Goal: Task Accomplishment & Management: Use online tool/utility

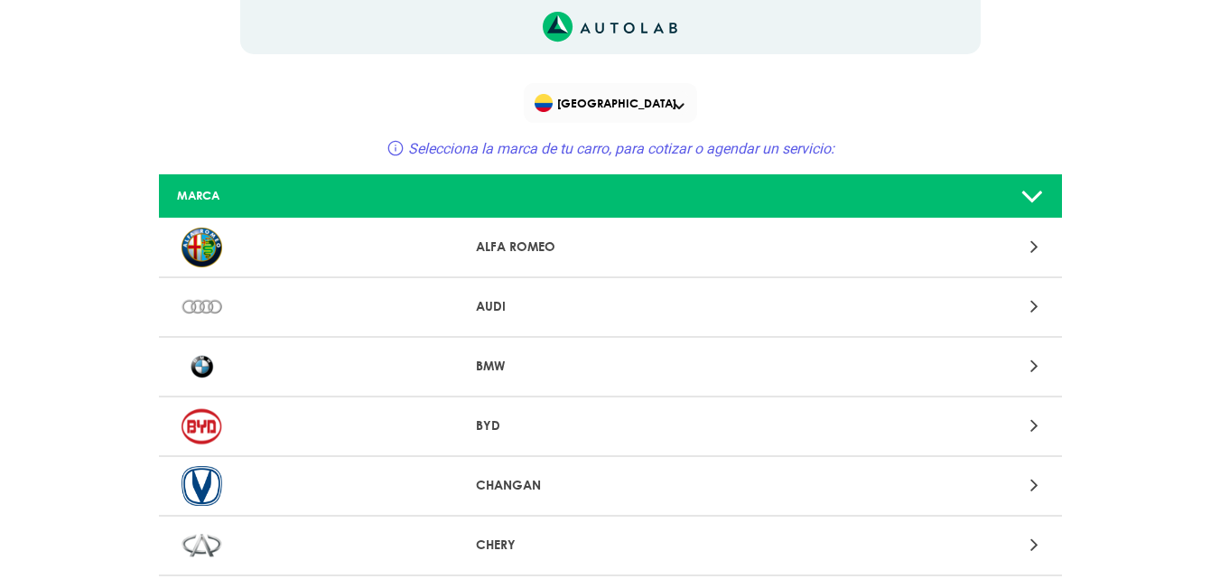
click at [481, 309] on p "AUDI" at bounding box center [610, 306] width 268 height 19
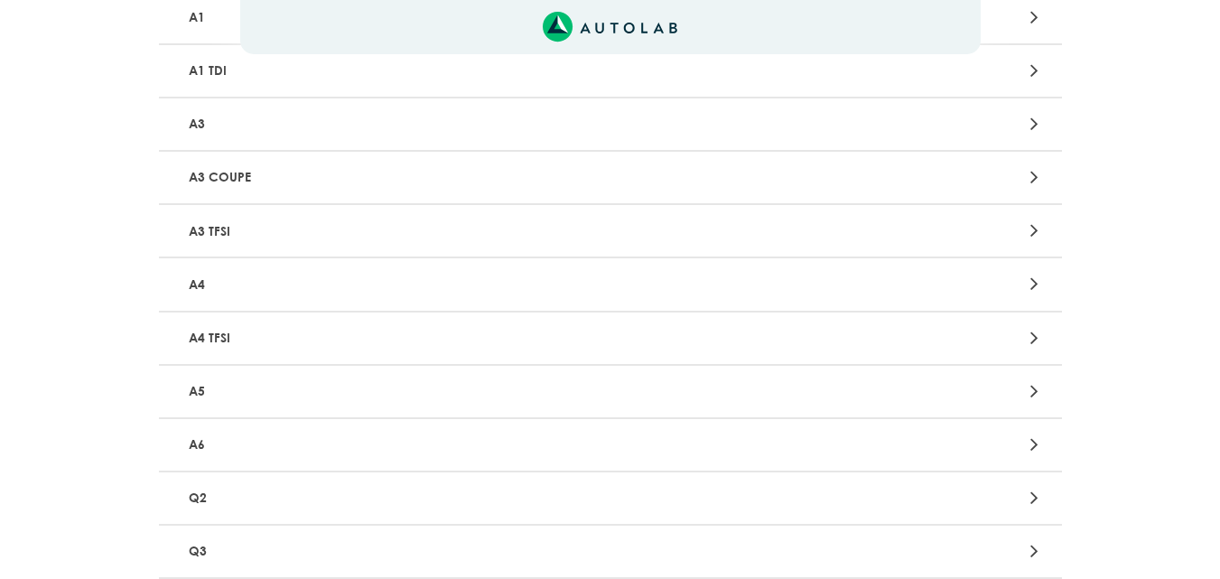
scroll to position [451, 0]
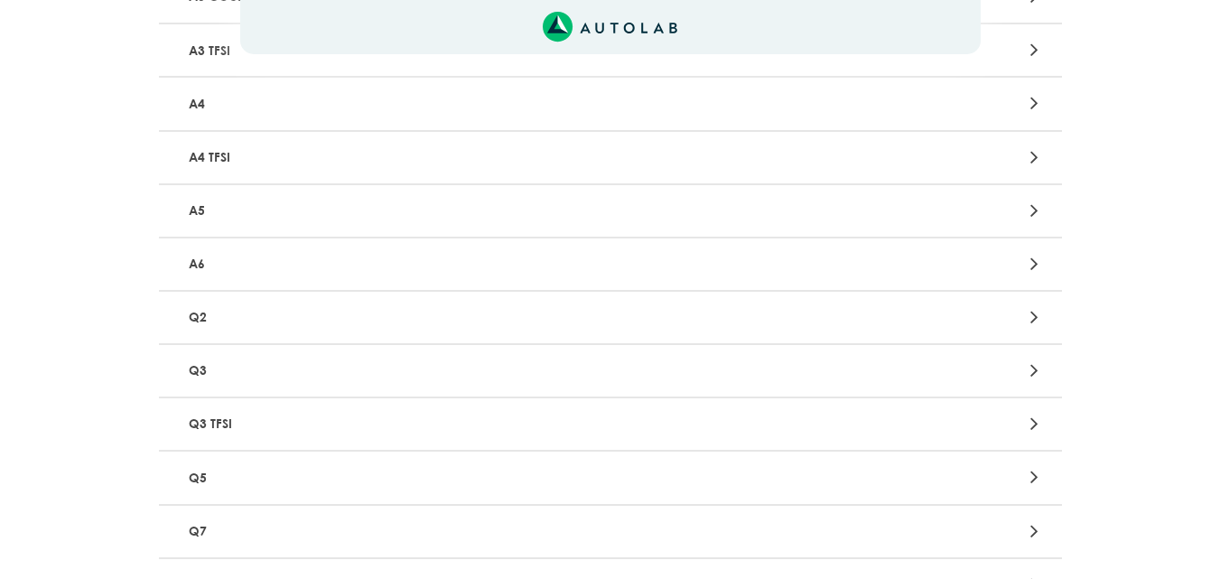
click at [234, 369] on p "Q3" at bounding box center [462, 370] width 562 height 33
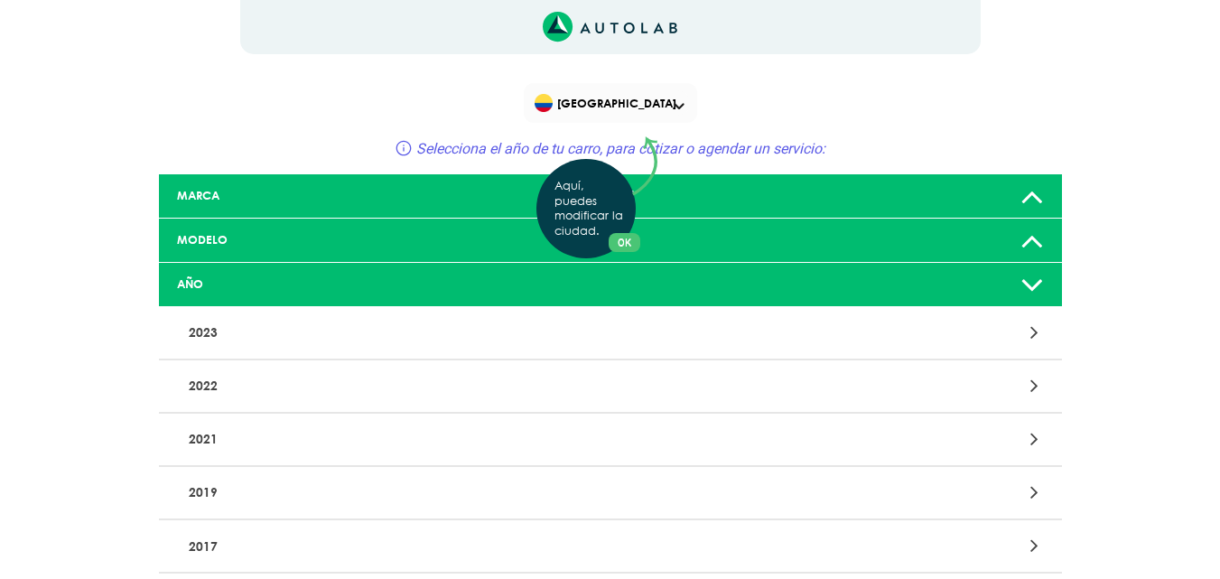
scroll to position [152, 0]
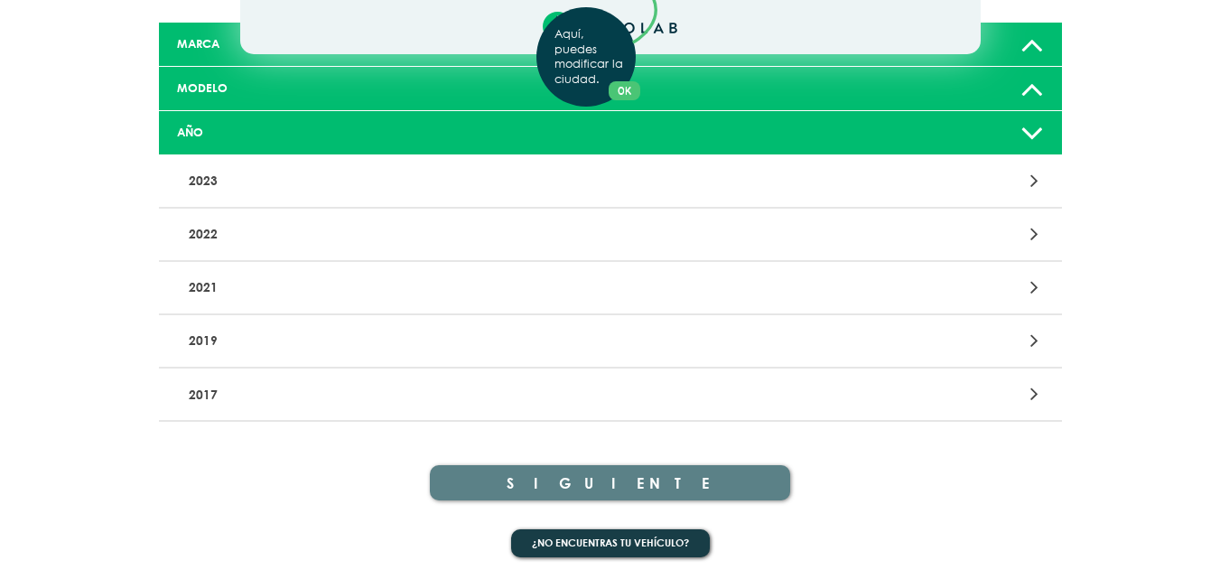
click at [246, 138] on div "Aquí, puedes modificar la ciudad. OK .aex,.bex{fill:none!important;stroke:#50c4…" at bounding box center [610, 137] width 1220 height 579
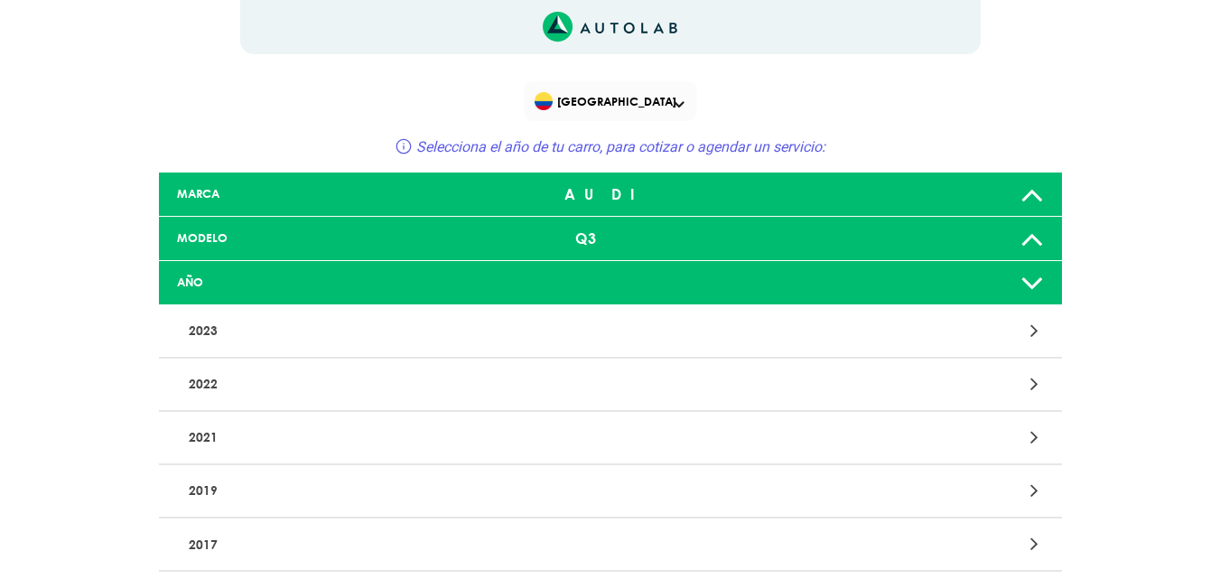
scroll to position [0, 0]
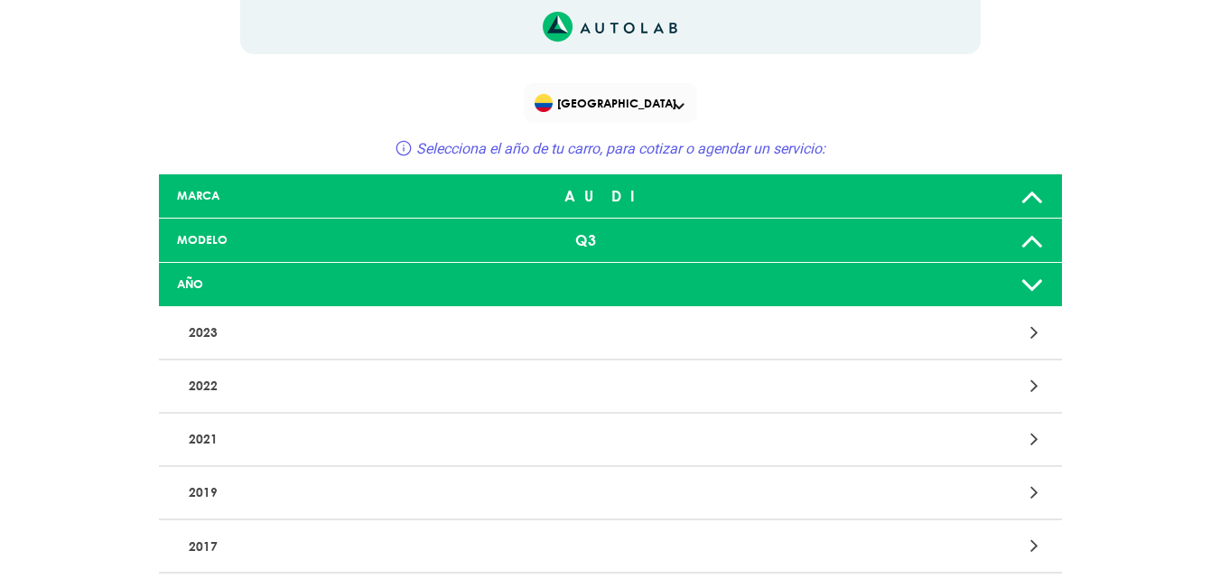
click at [233, 221] on div "MODELO Q3" at bounding box center [610, 240] width 903 height 44
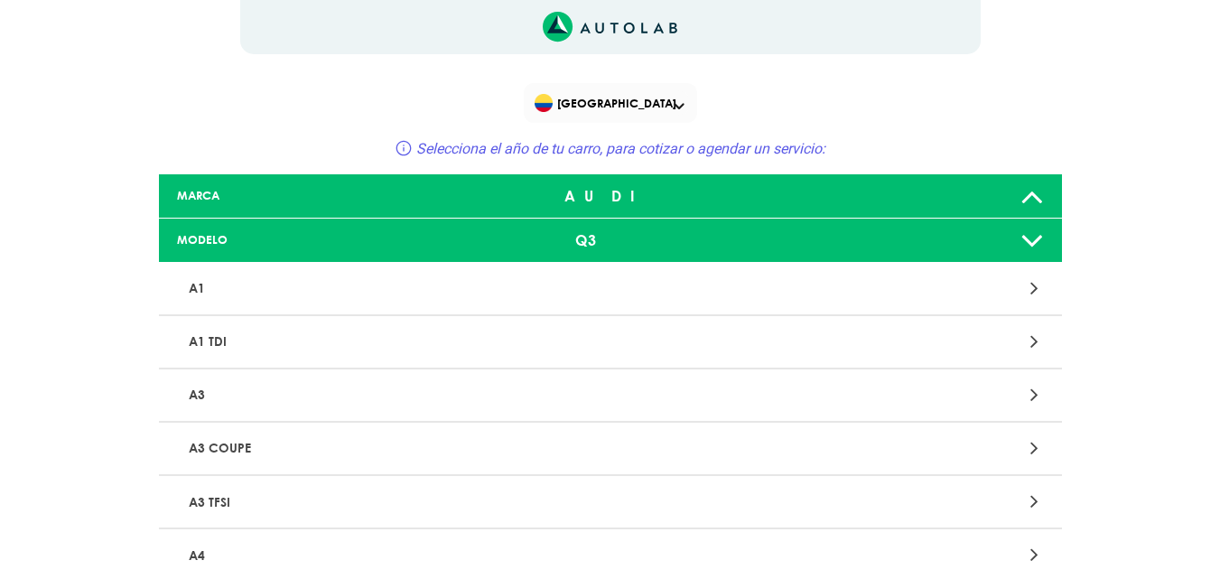
click at [245, 231] on div "MODELO" at bounding box center [312, 239] width 298 height 17
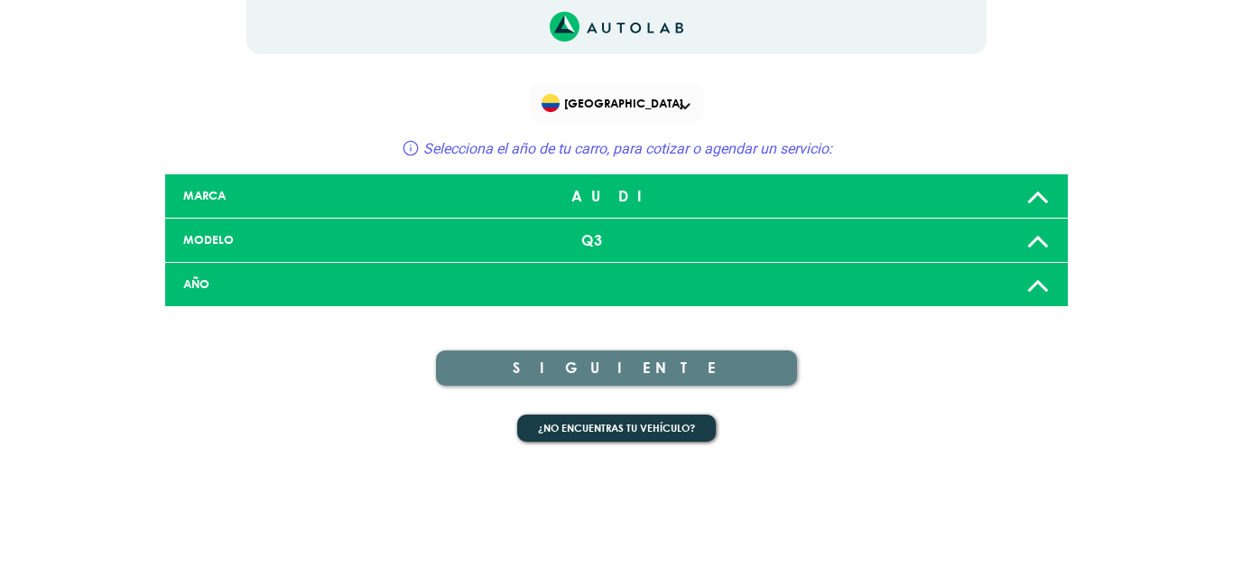
click at [245, 231] on div "MODELO" at bounding box center [319, 239] width 298 height 17
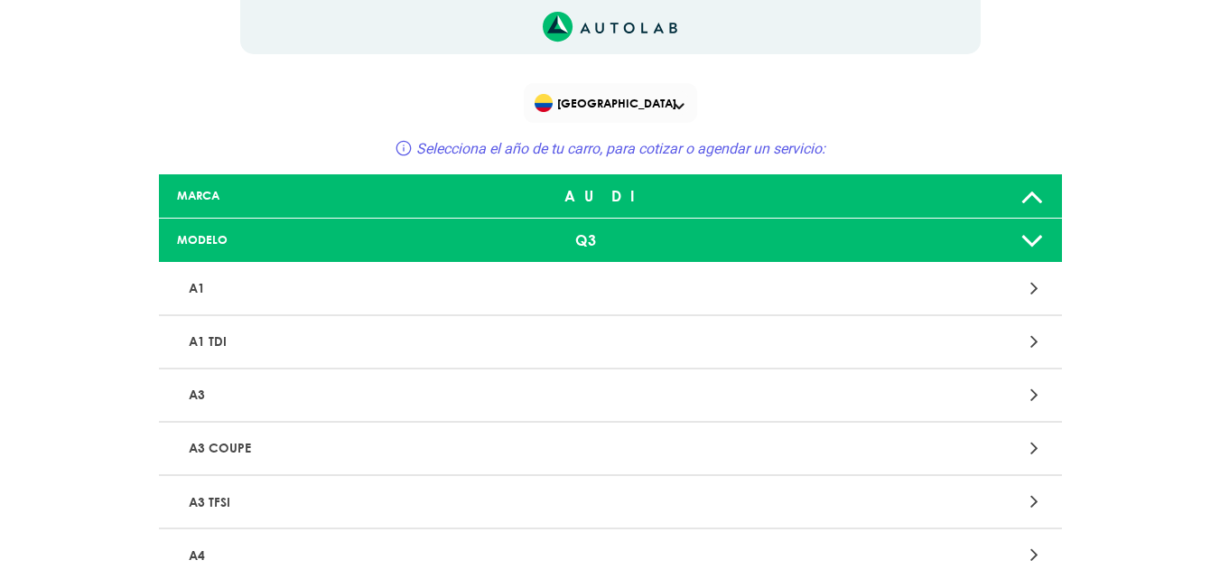
click at [244, 210] on div "MARCA AUDI" at bounding box center [610, 196] width 903 height 44
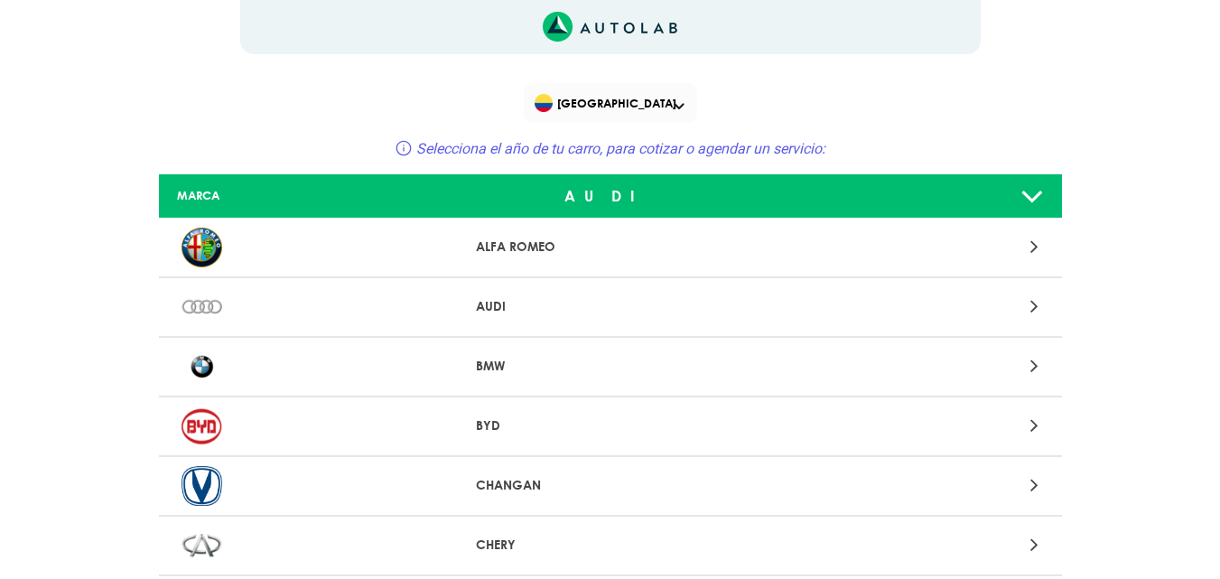
click at [244, 210] on div "MARCA AUDI" at bounding box center [610, 196] width 903 height 44
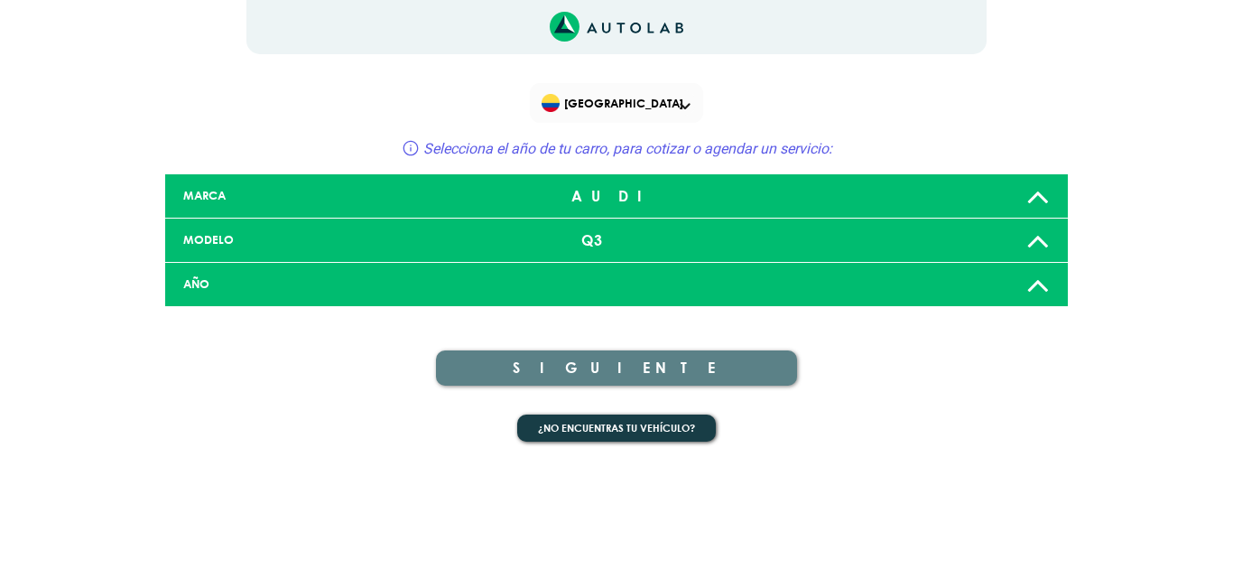
click at [255, 280] on div "AÑO" at bounding box center [319, 283] width 298 height 17
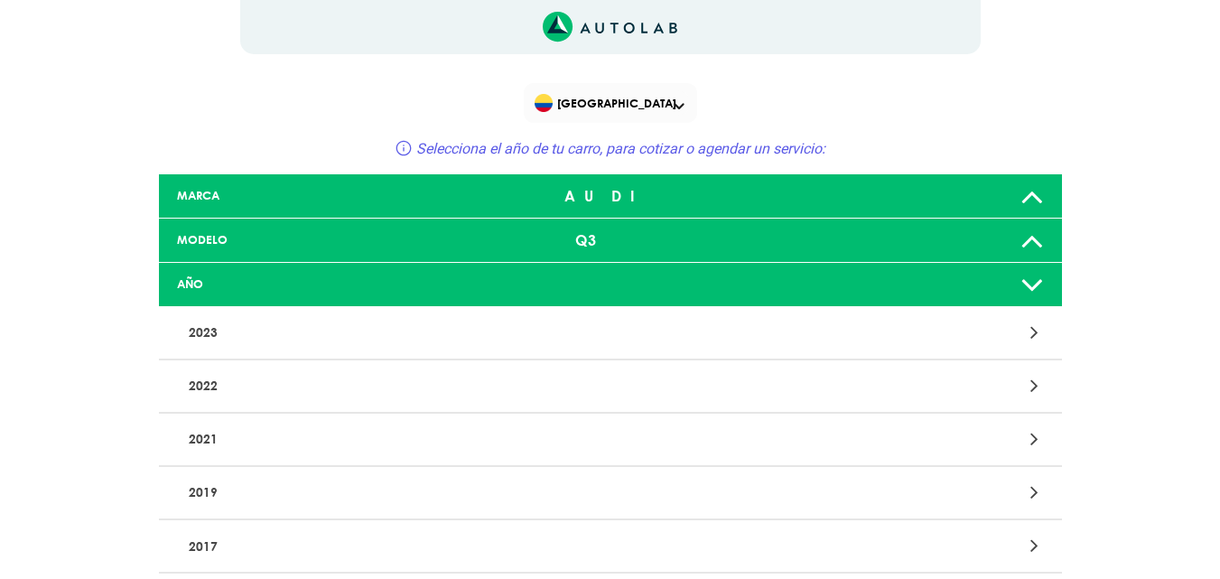
click at [210, 440] on p "2021" at bounding box center [462, 438] width 562 height 33
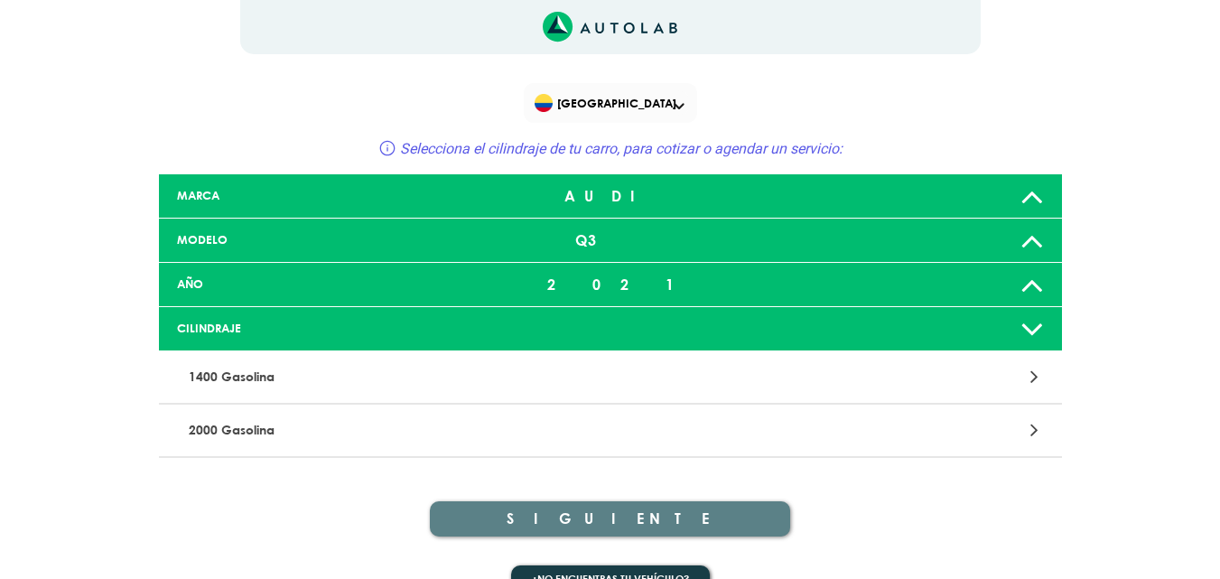
click at [221, 372] on p "1400 Gasolina" at bounding box center [462, 376] width 562 height 33
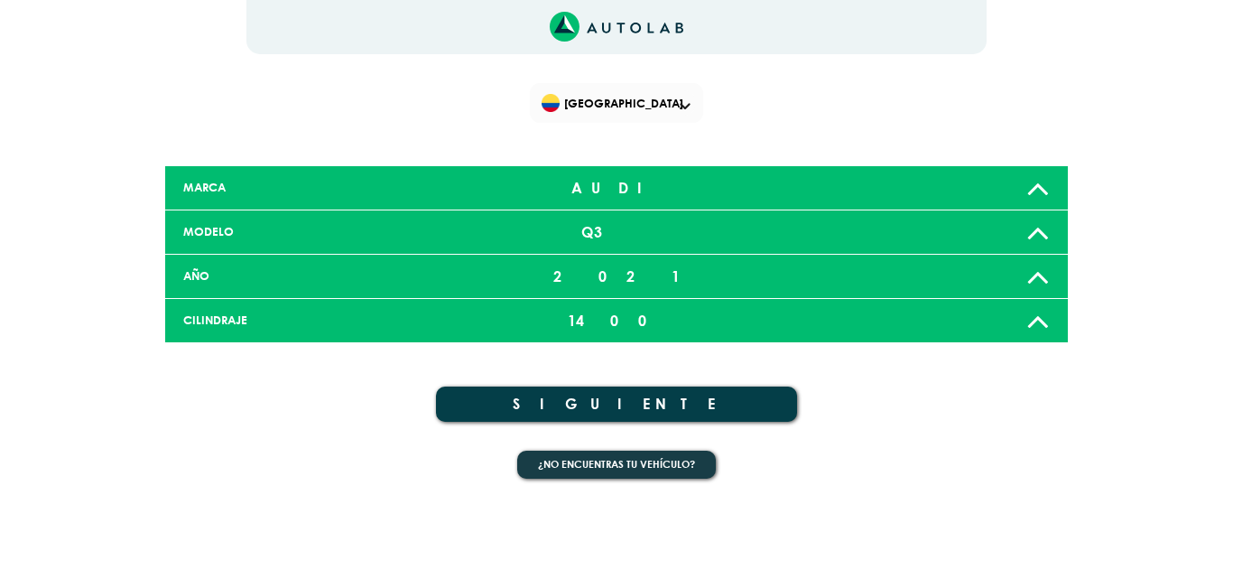
click at [588, 396] on button "SIGUIENTE" at bounding box center [616, 403] width 361 height 35
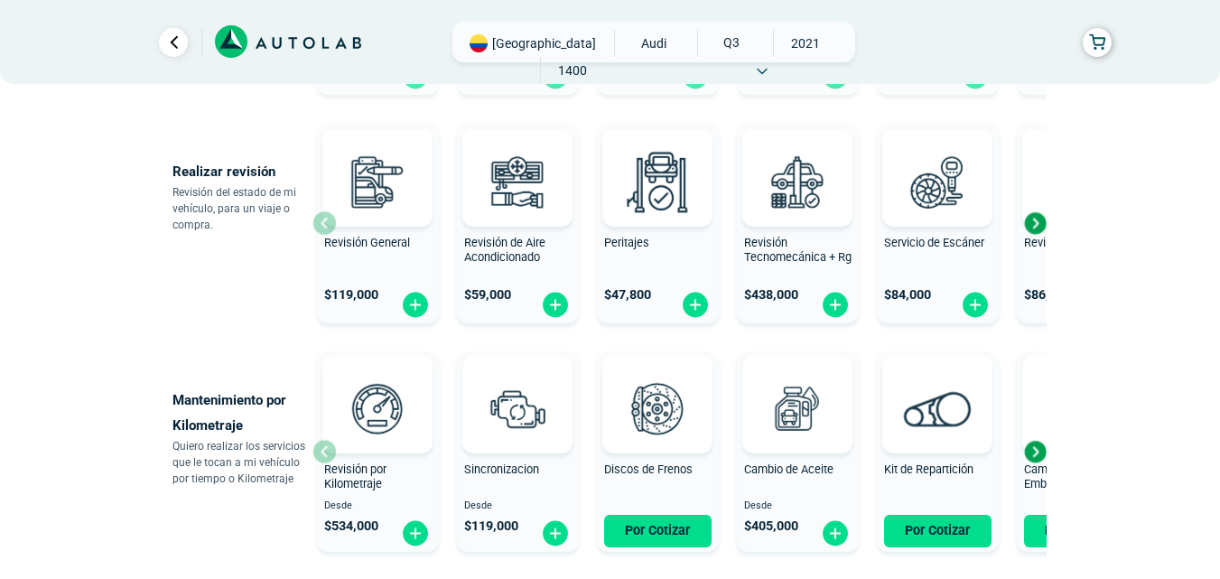
scroll to position [361, 0]
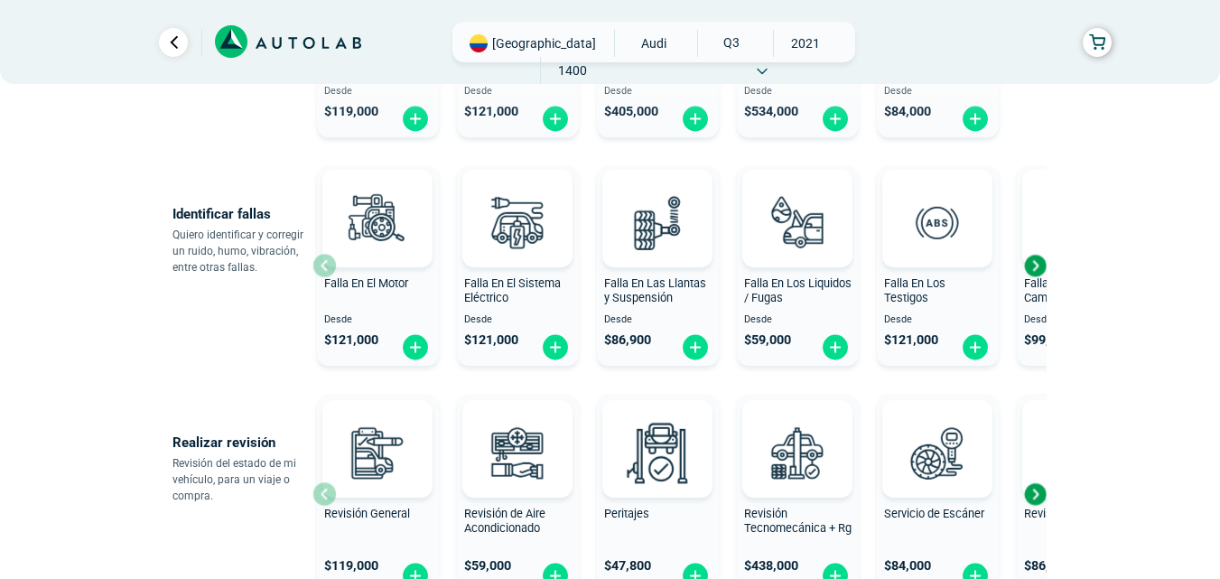
click at [1039, 272] on div "Next slide" at bounding box center [1034, 265] width 27 height 27
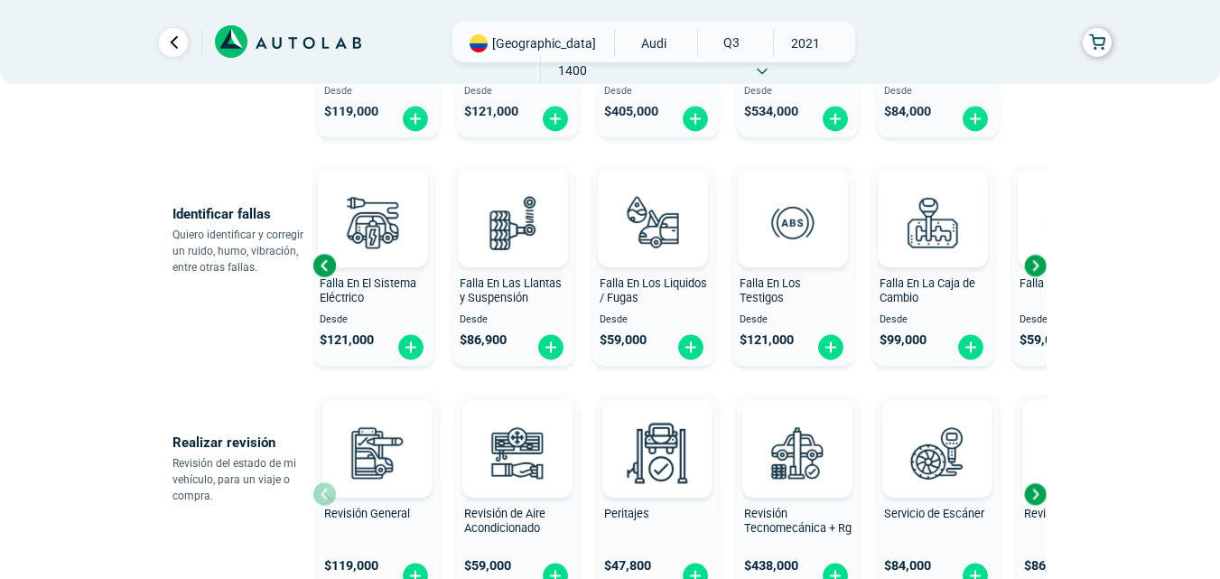
click at [1039, 272] on div "Next slide" at bounding box center [1034, 265] width 27 height 27
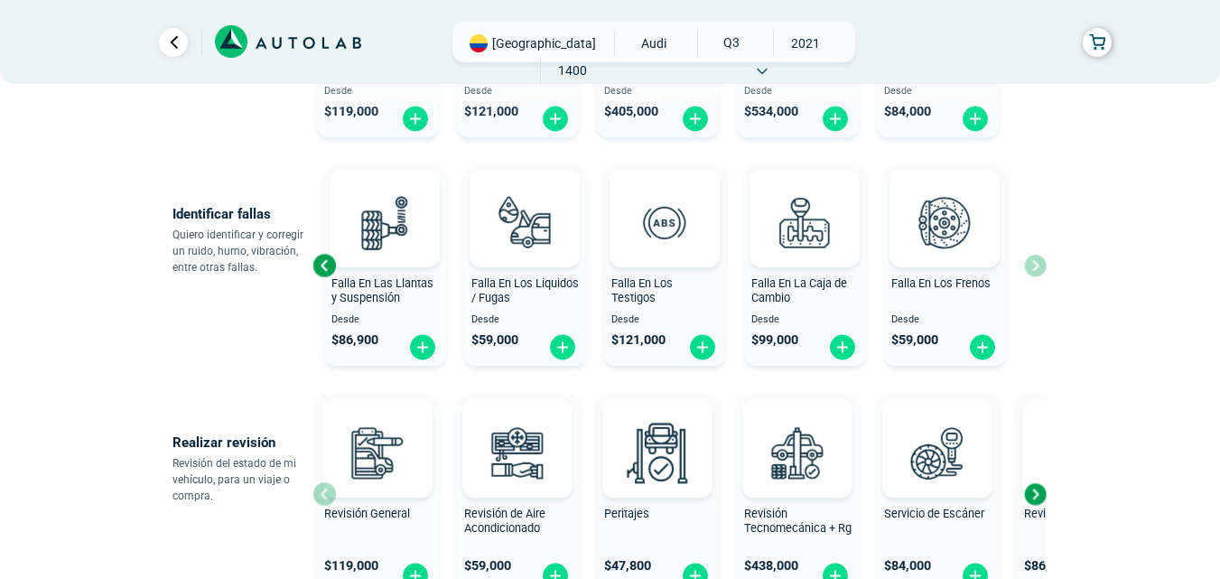
click at [1039, 272] on div "Falla En El Motor Desde $ 121,000 Falla En El Sistema Eléctrico Desde $ 121,000…" at bounding box center [679, 265] width 734 height 215
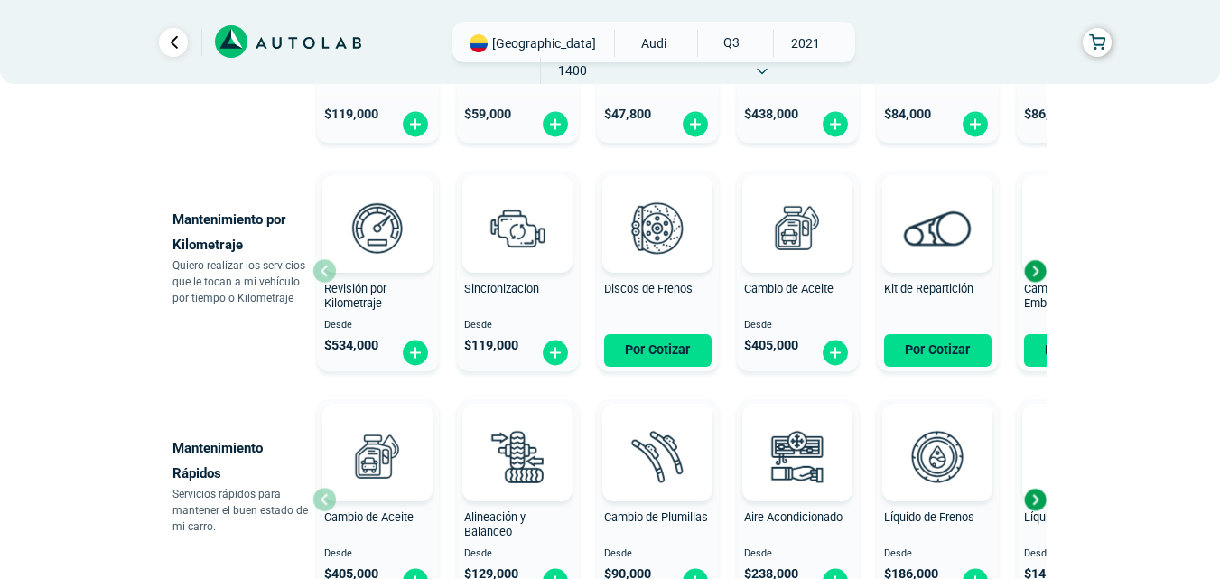
scroll to position [1174, 0]
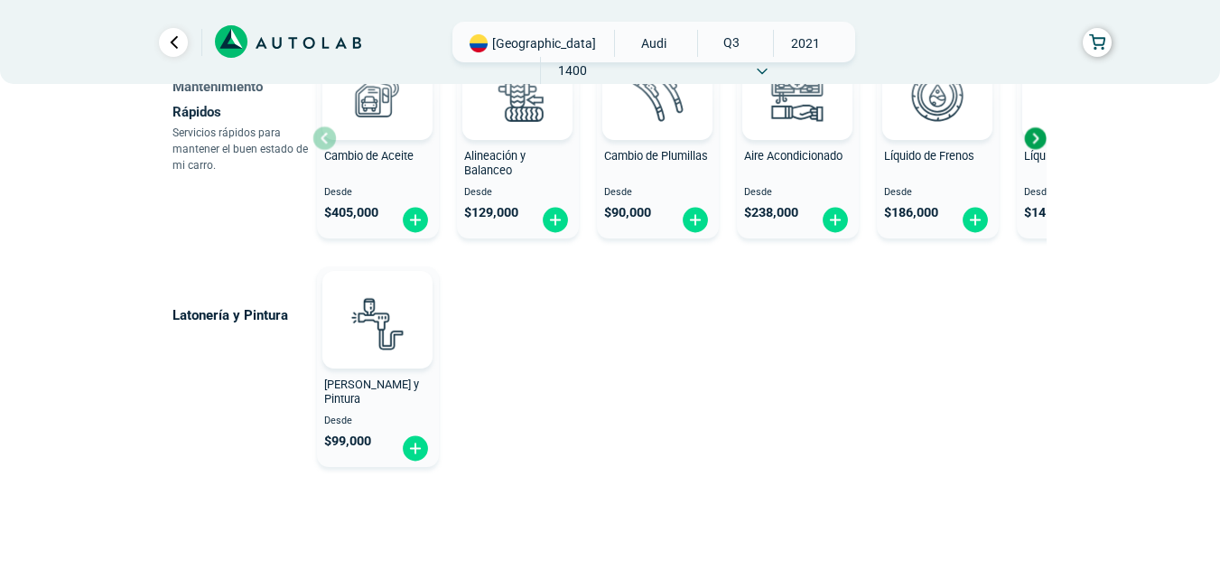
click at [1040, 137] on div "Next slide" at bounding box center [1034, 138] width 27 height 27
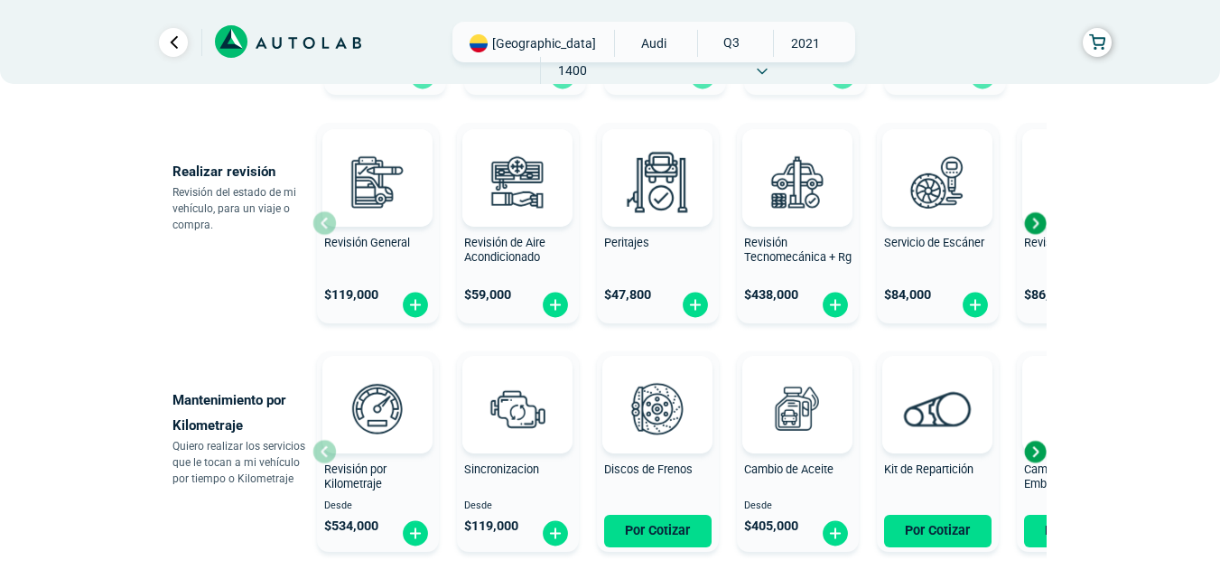
scroll to position [722, 0]
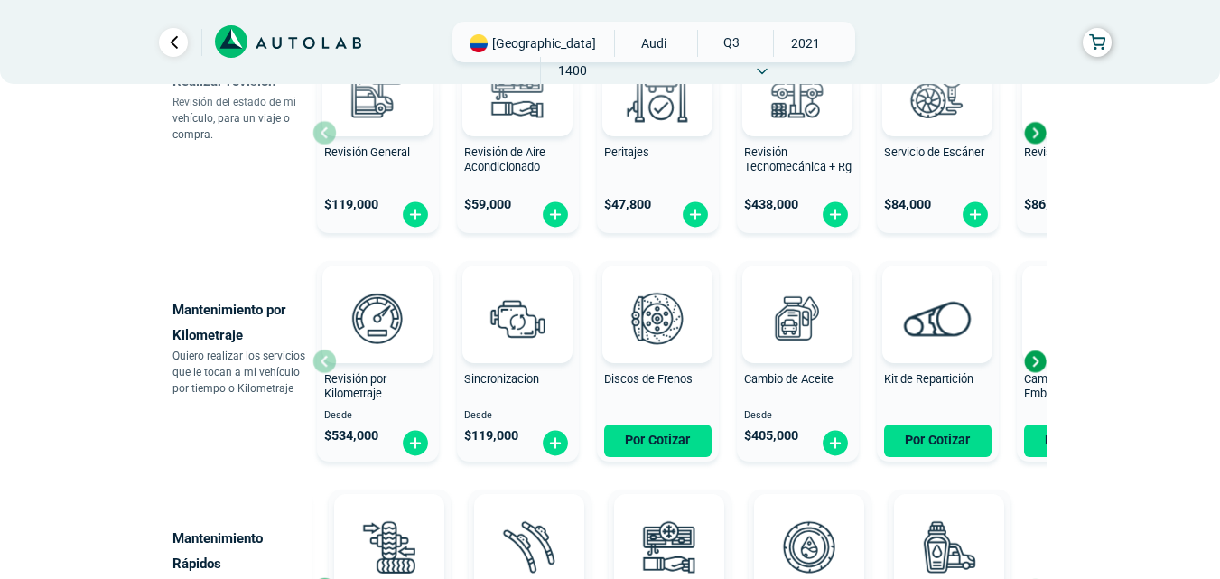
click at [1035, 367] on div "Next slide" at bounding box center [1034, 361] width 27 height 27
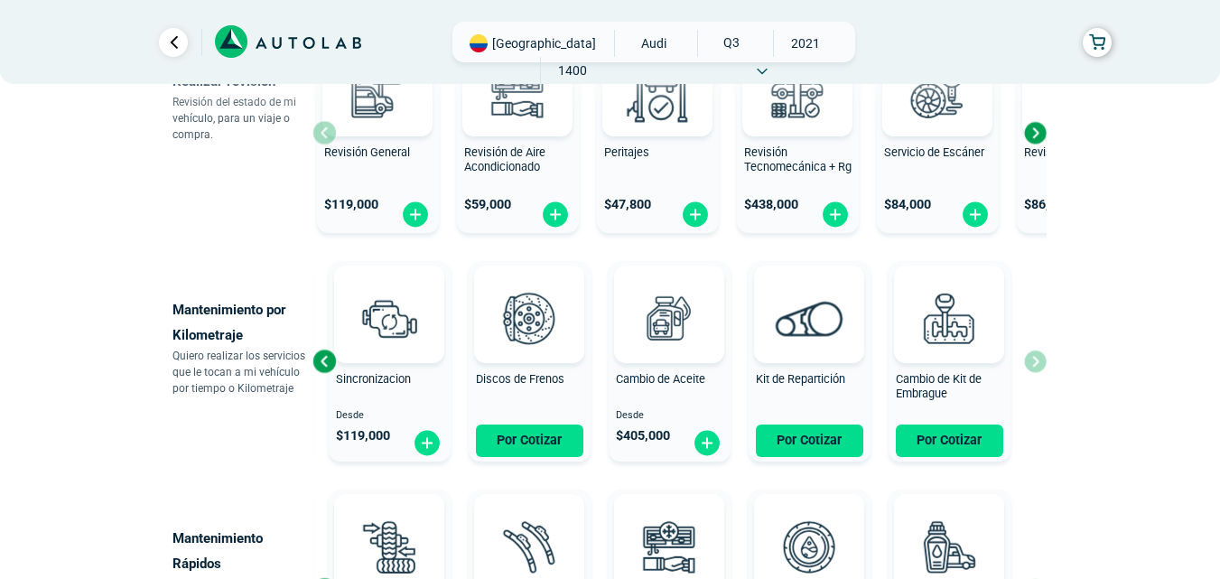
click at [1035, 367] on div "Revisión por Kilometraje Desde $ 534,000 Sincronizacion Desde $ 119,000 Discos …" at bounding box center [679, 361] width 734 height 215
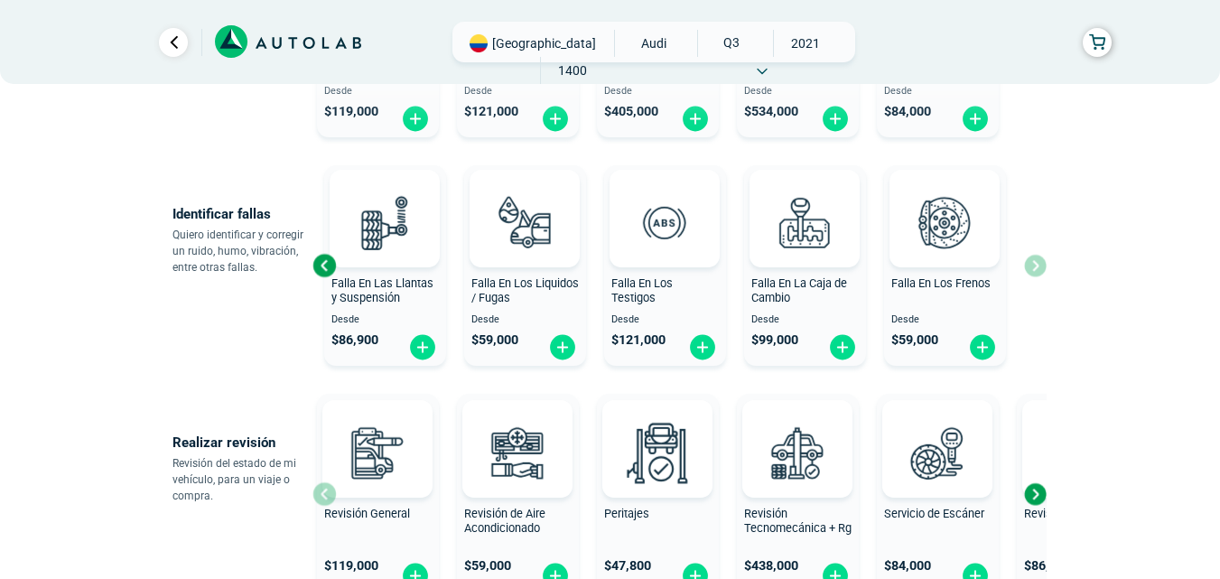
scroll to position [90, 0]
